Goal: Information Seeking & Learning: Learn about a topic

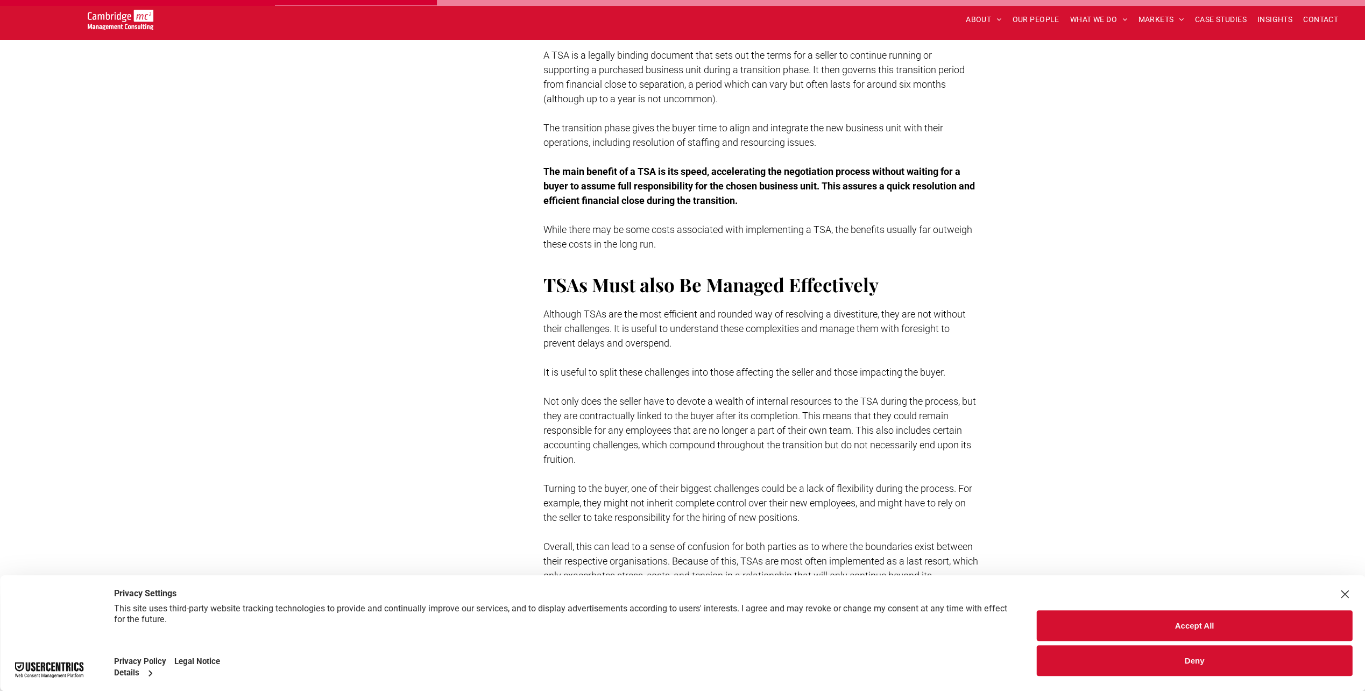
scroll to position [1177, 0]
click at [1134, 621] on button "Accept All" at bounding box center [1194, 625] width 315 height 31
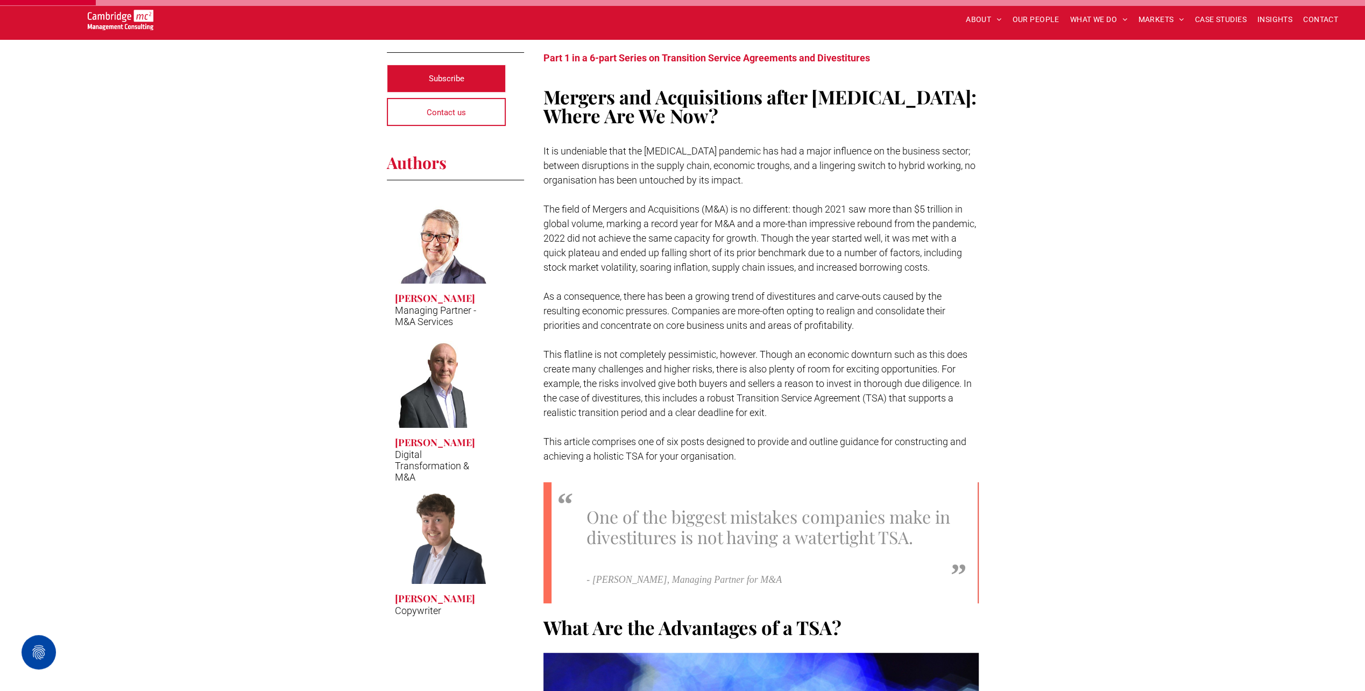
scroll to position [0, 0]
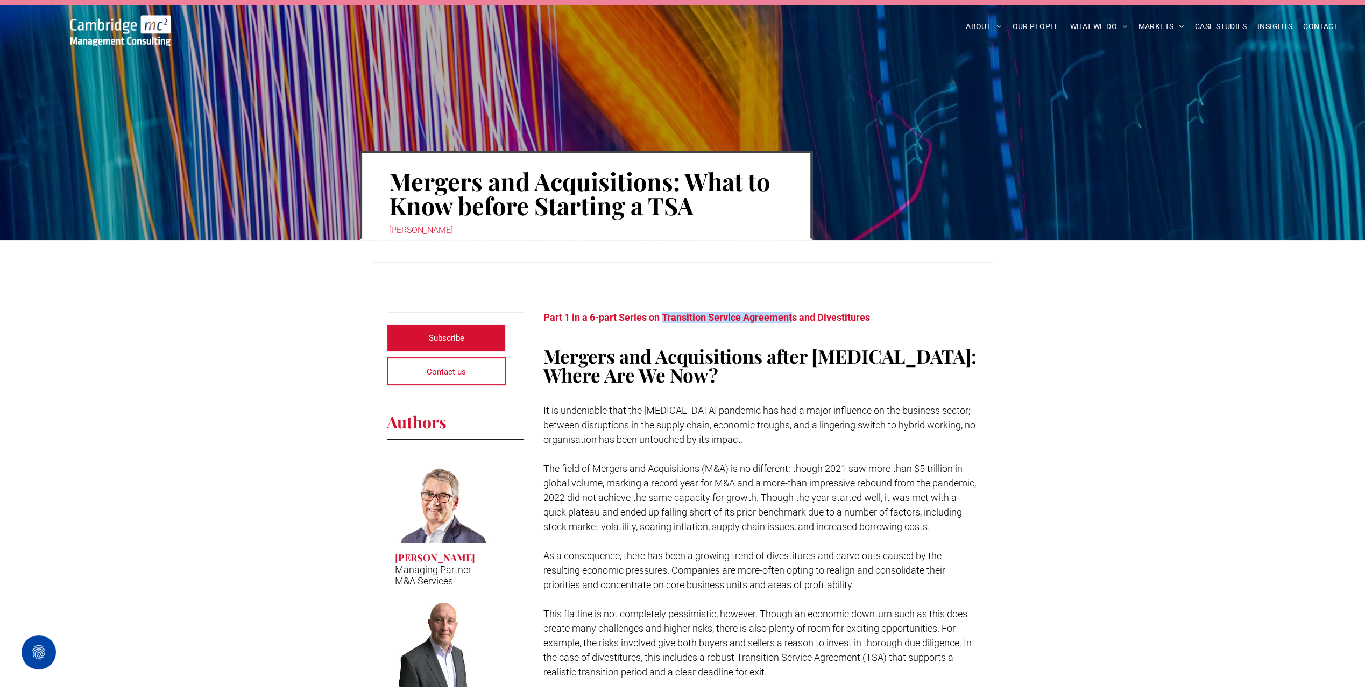
drag, startPoint x: 664, startPoint y: 316, endPoint x: 792, endPoint y: 318, distance: 128.1
click at [792, 318] on span "Part 1 in a 6-part Series on Transition Service Agreements and Divestitures" at bounding box center [706, 316] width 327 height 11
copy span "Transition Service Agreement"
drag, startPoint x: 662, startPoint y: 314, endPoint x: 795, endPoint y: 313, distance: 132.9
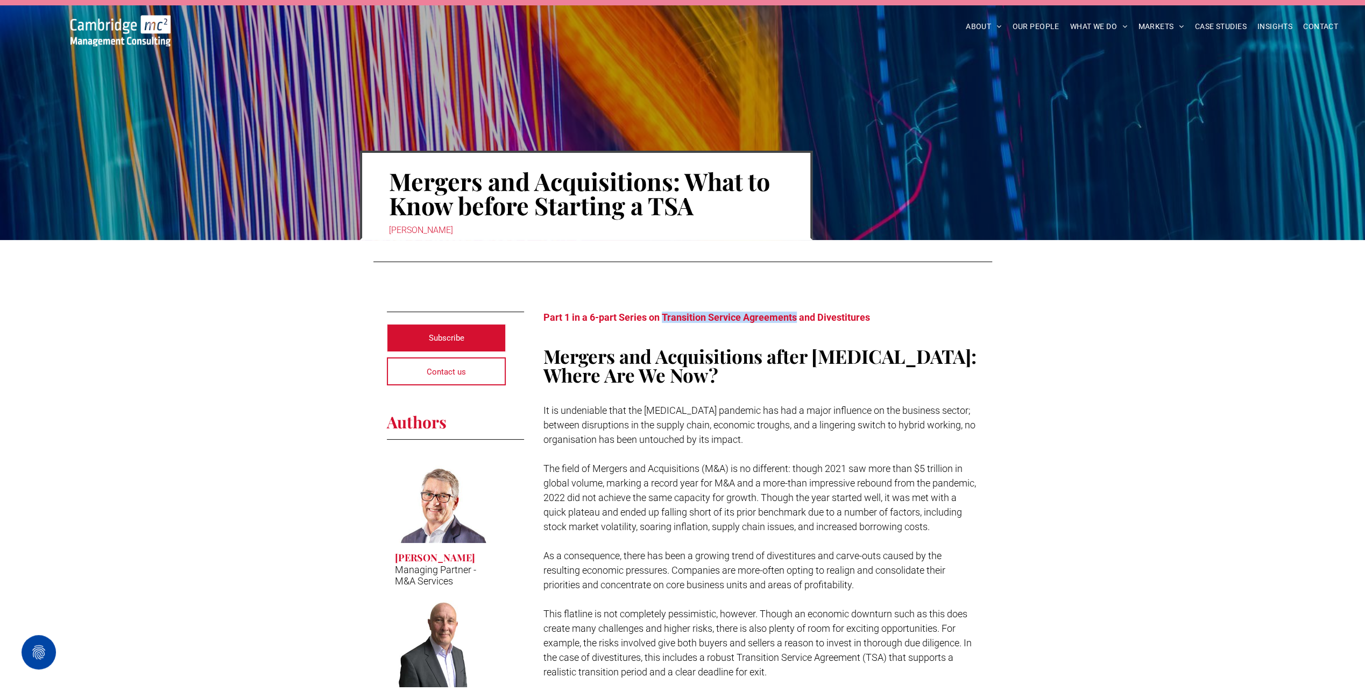
click at [795, 313] on span "Part 1 in a 6-part Series on Transition Service Agreements and Divestitures" at bounding box center [706, 316] width 327 height 11
copy span "Transition Service Agreements"
